Goal: Browse casually

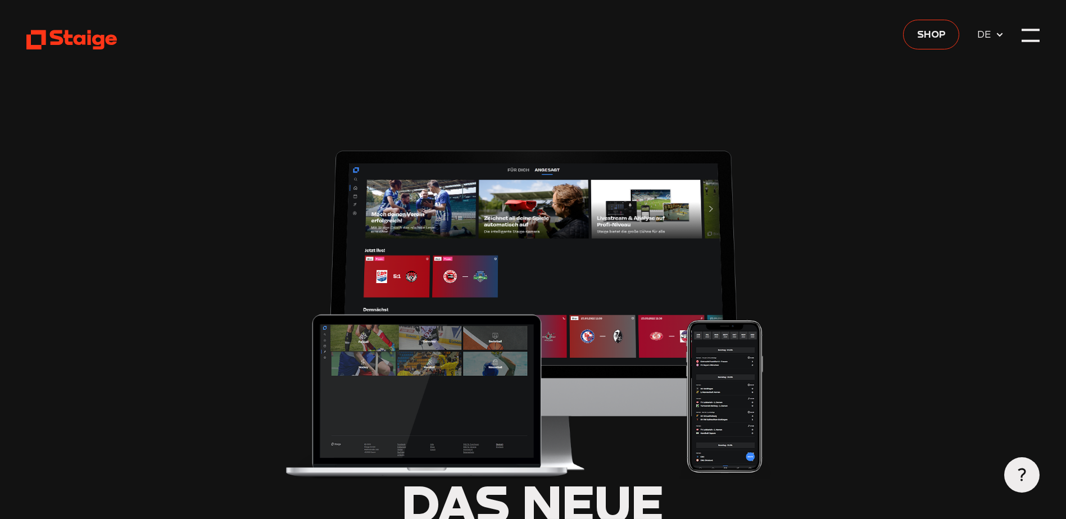
click at [1000, 35] on use at bounding box center [999, 35] width 6 height 4
type input "0.8"
click at [1028, 35] on div at bounding box center [1030, 34] width 17 height 17
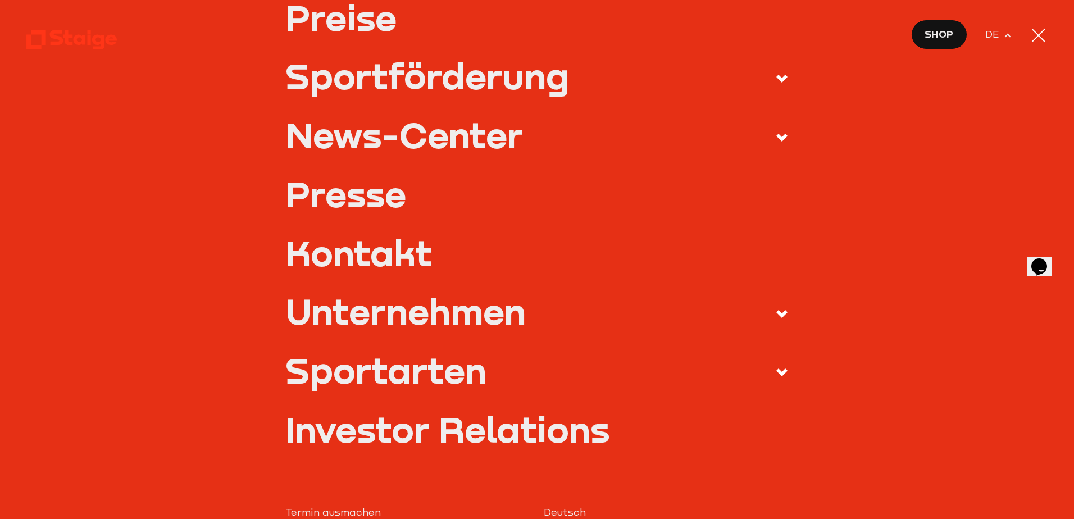
scroll to position [450, 0]
